Goal: Information Seeking & Learning: Learn about a topic

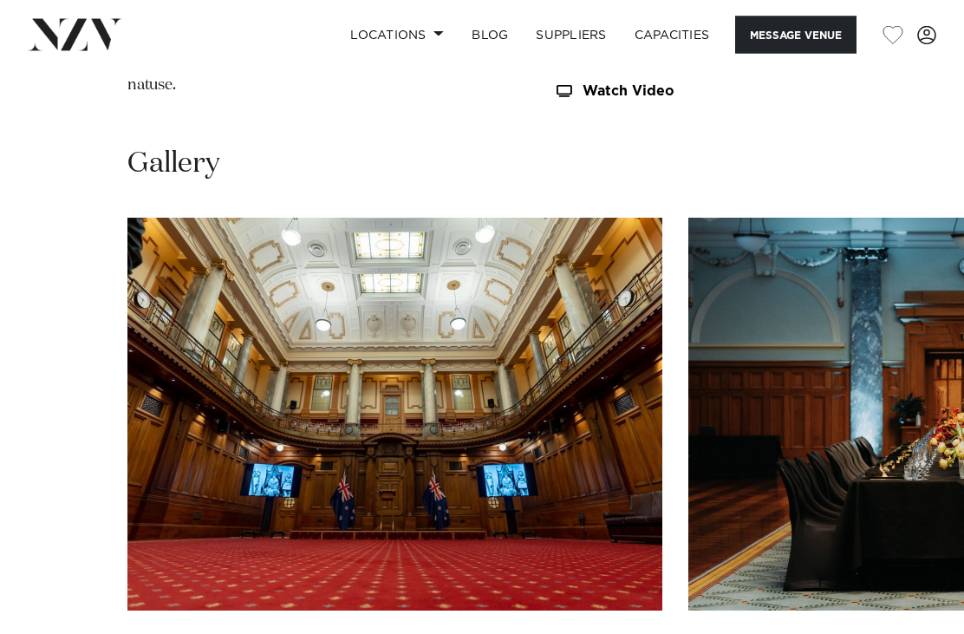
scroll to position [2105, 0]
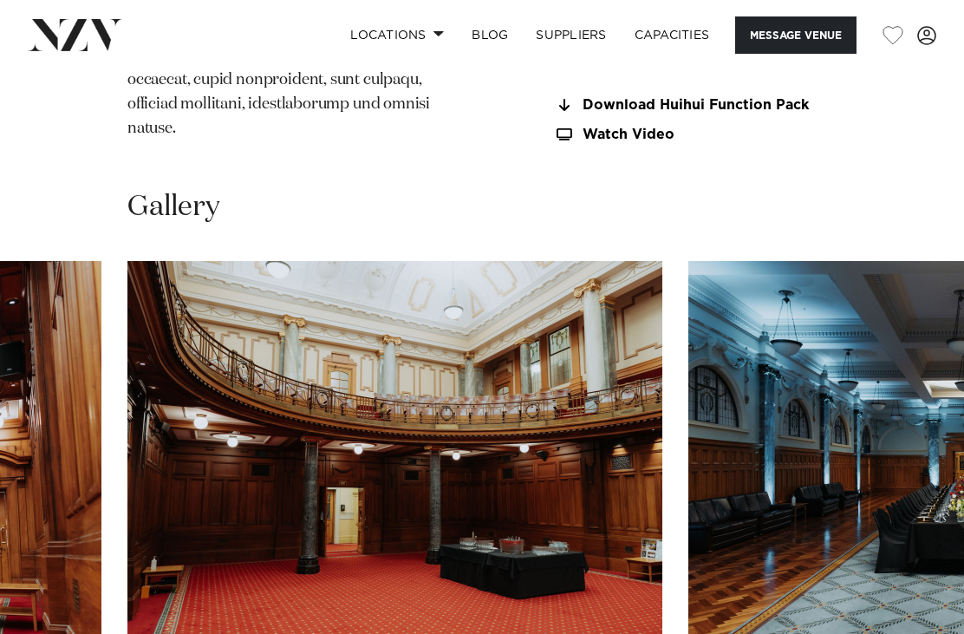
scroll to position [2108, 0]
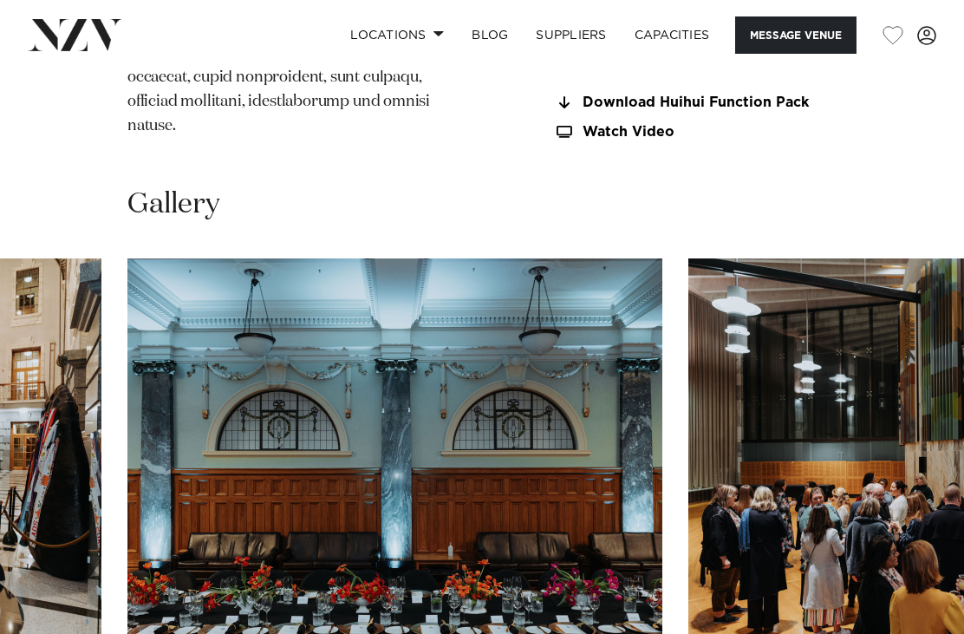
click at [717, 408] on img "11 / 13" at bounding box center [956, 454] width 535 height 393
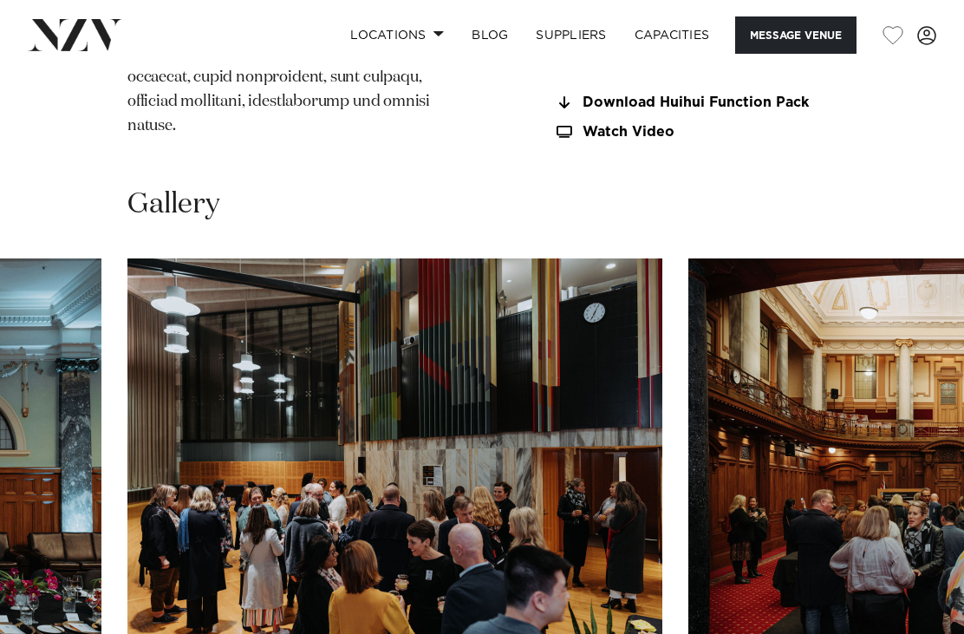
click at [787, 265] on img "12 / 13" at bounding box center [956, 454] width 535 height 393
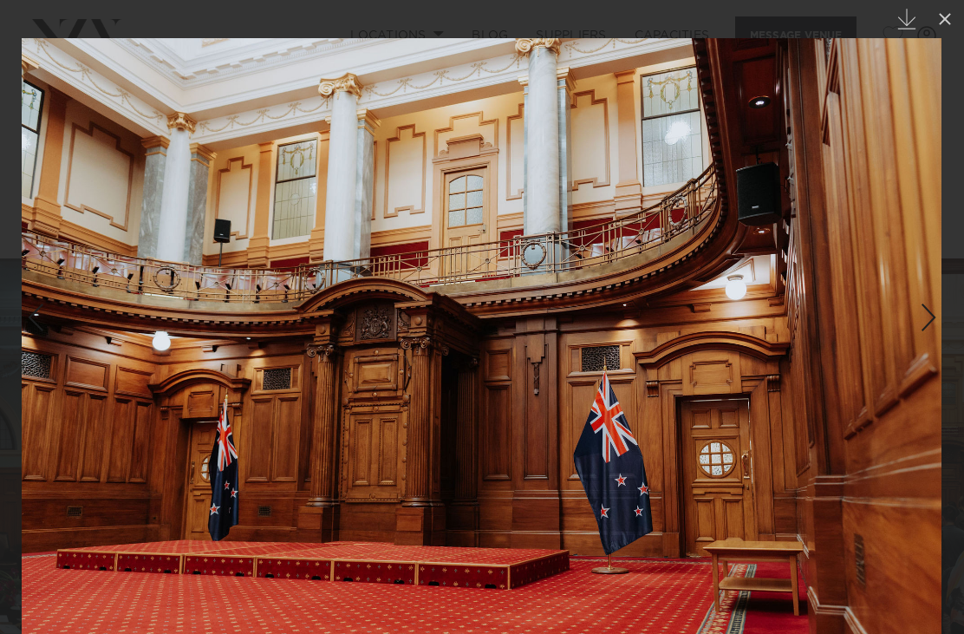
click at [950, 16] on icon at bounding box center [945, 19] width 21 height 21
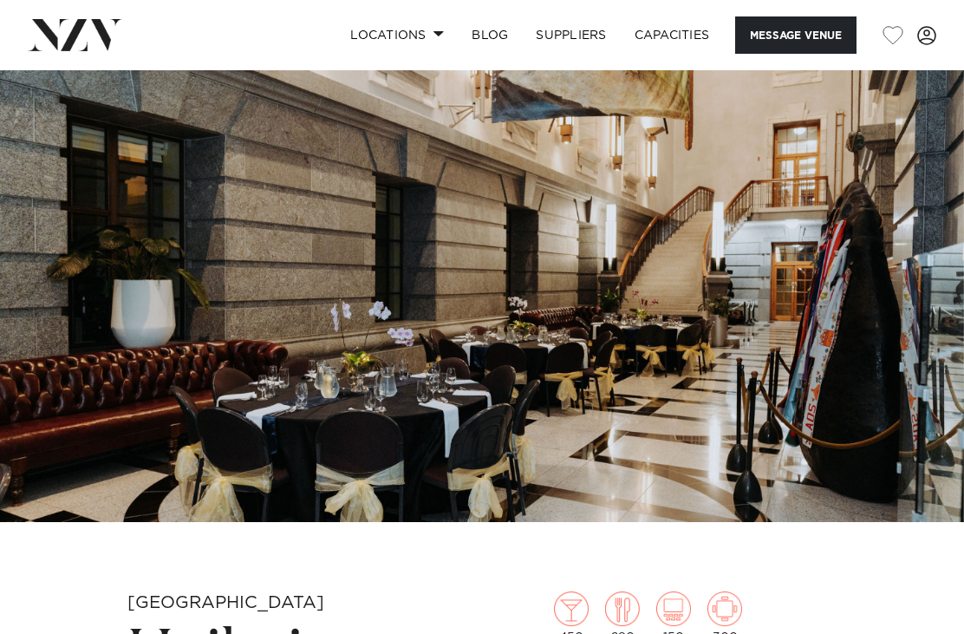
click at [482, 37] on link "BLOG" at bounding box center [490, 34] width 64 height 37
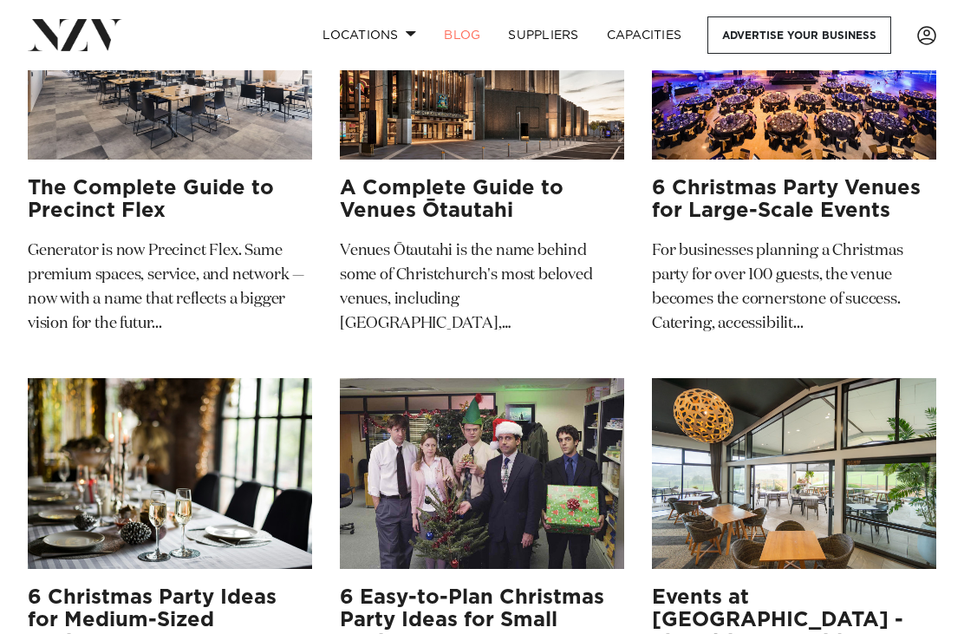
scroll to position [1879, 0]
